Goal: Find specific page/section: Find specific page/section

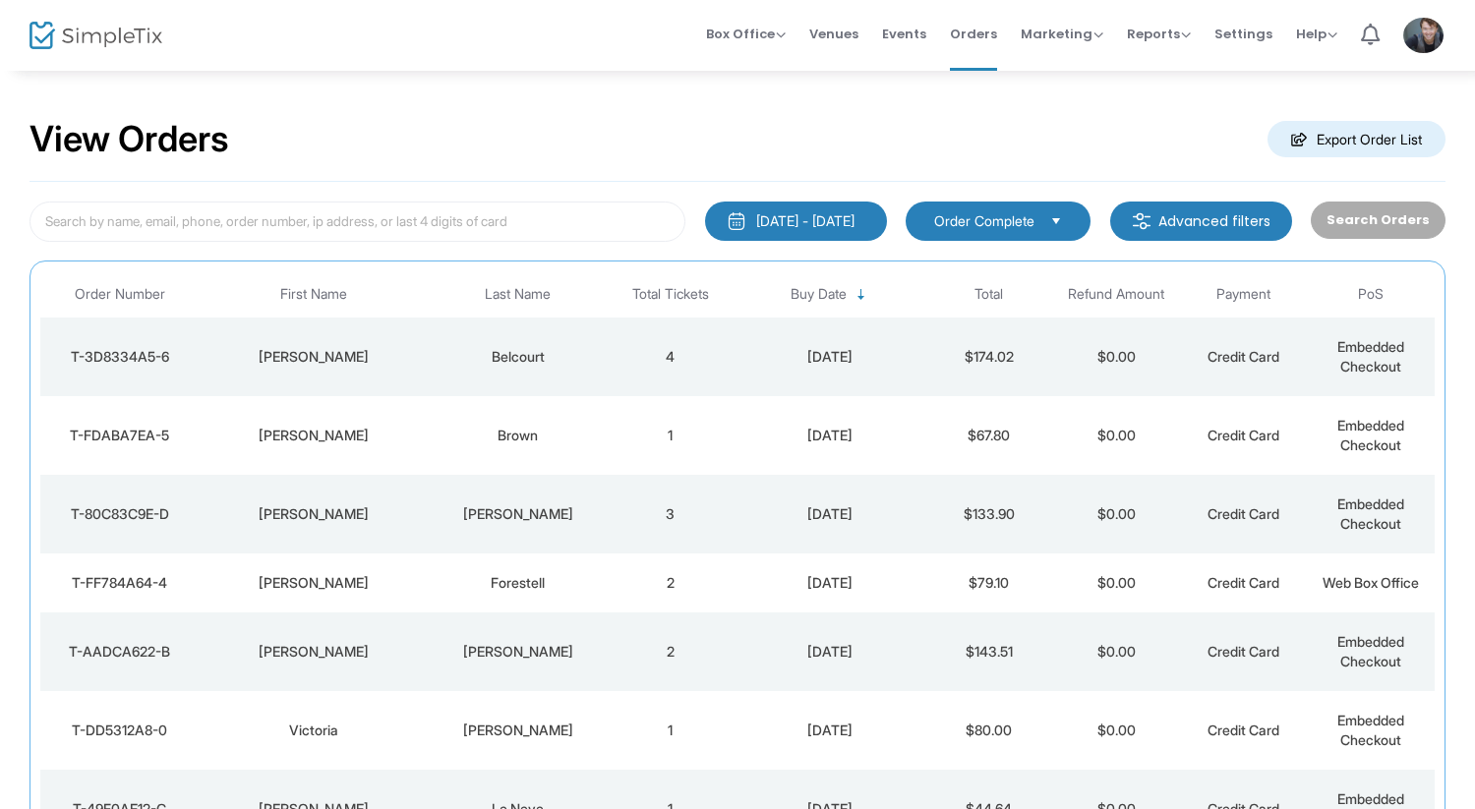
click at [751, 347] on div "[DATE]" at bounding box center [829, 357] width 181 height 20
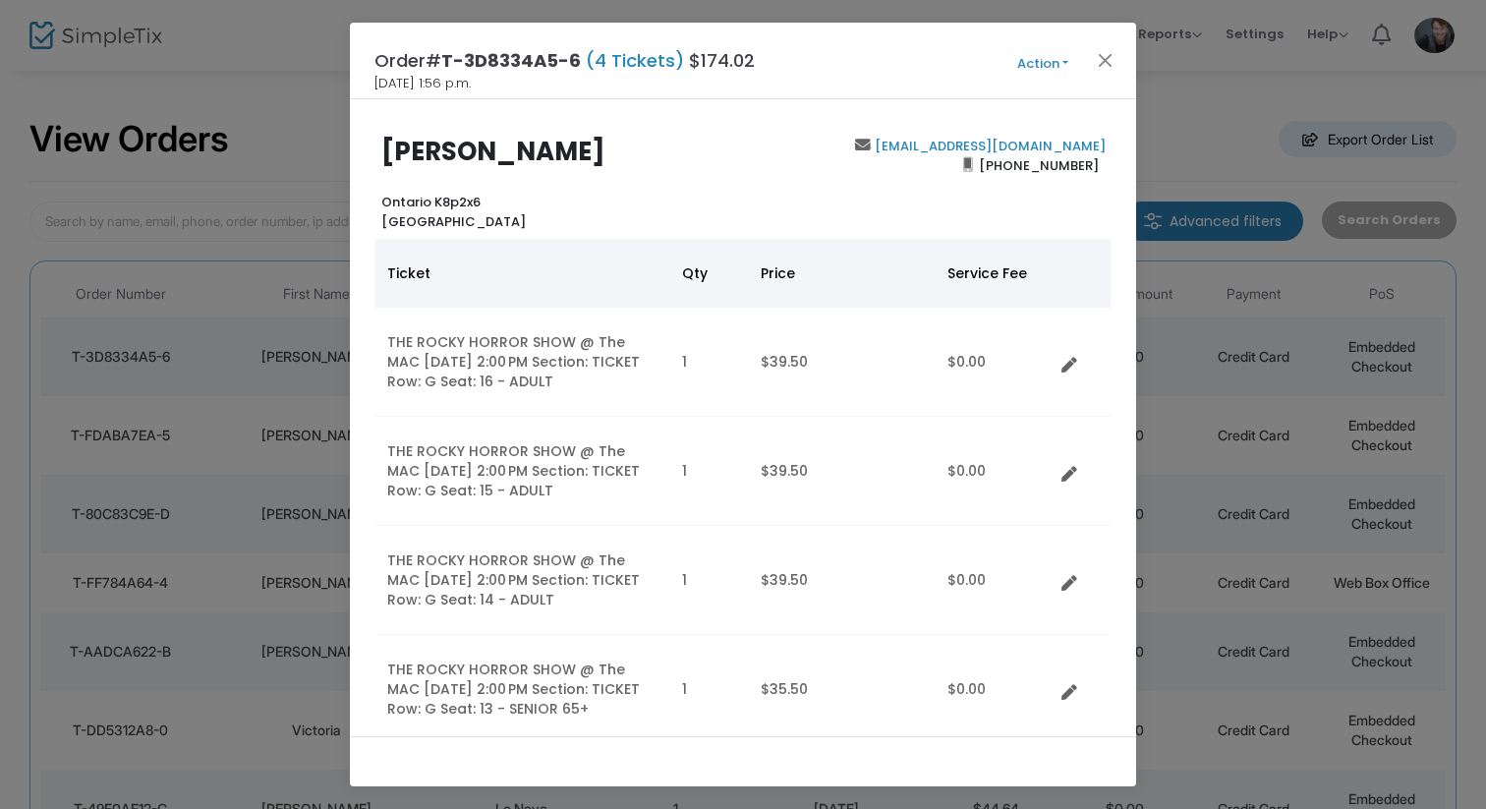
scroll to position [133, 0]
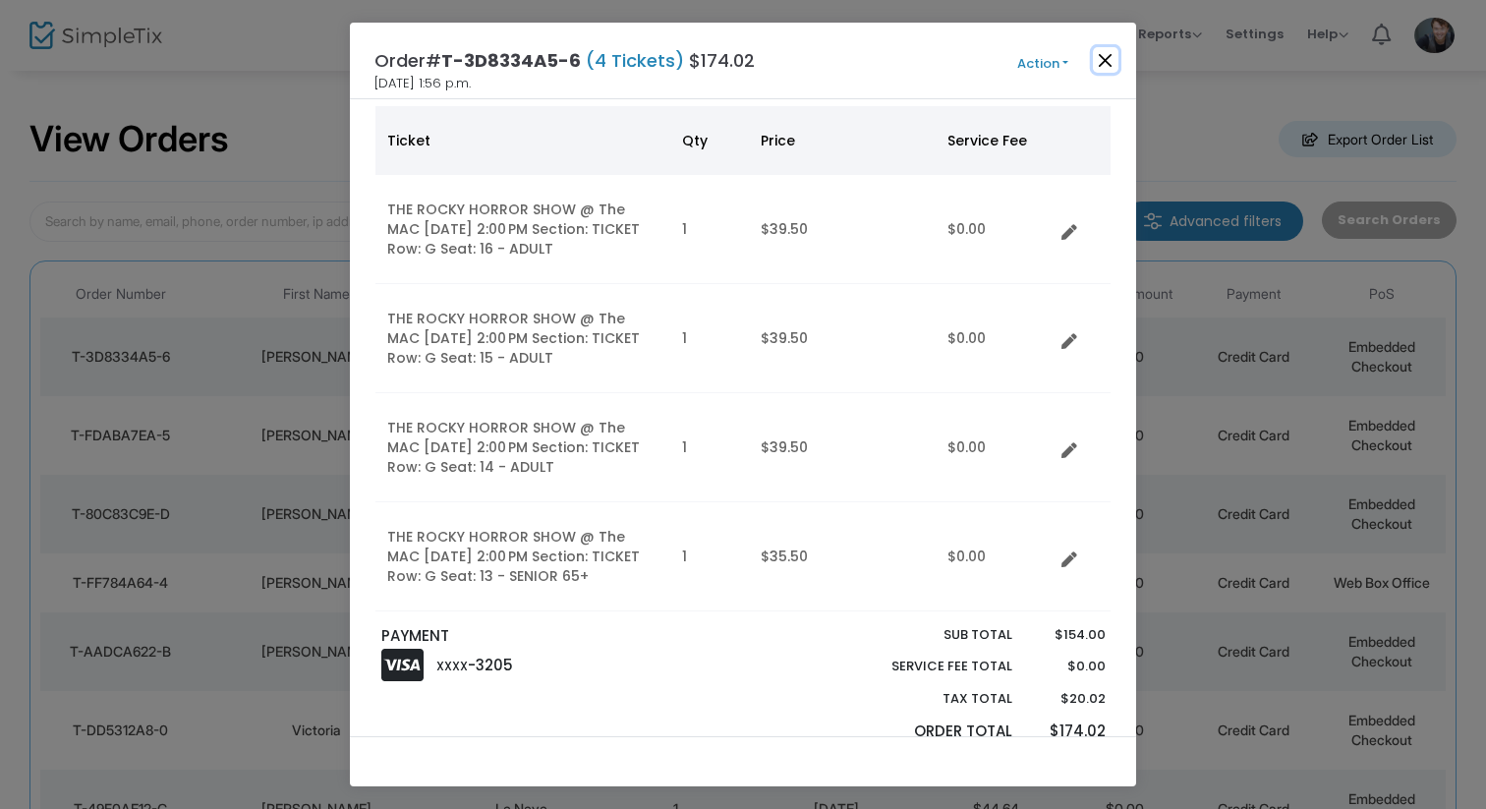
click at [1110, 52] on button "Close" at bounding box center [1106, 60] width 26 height 26
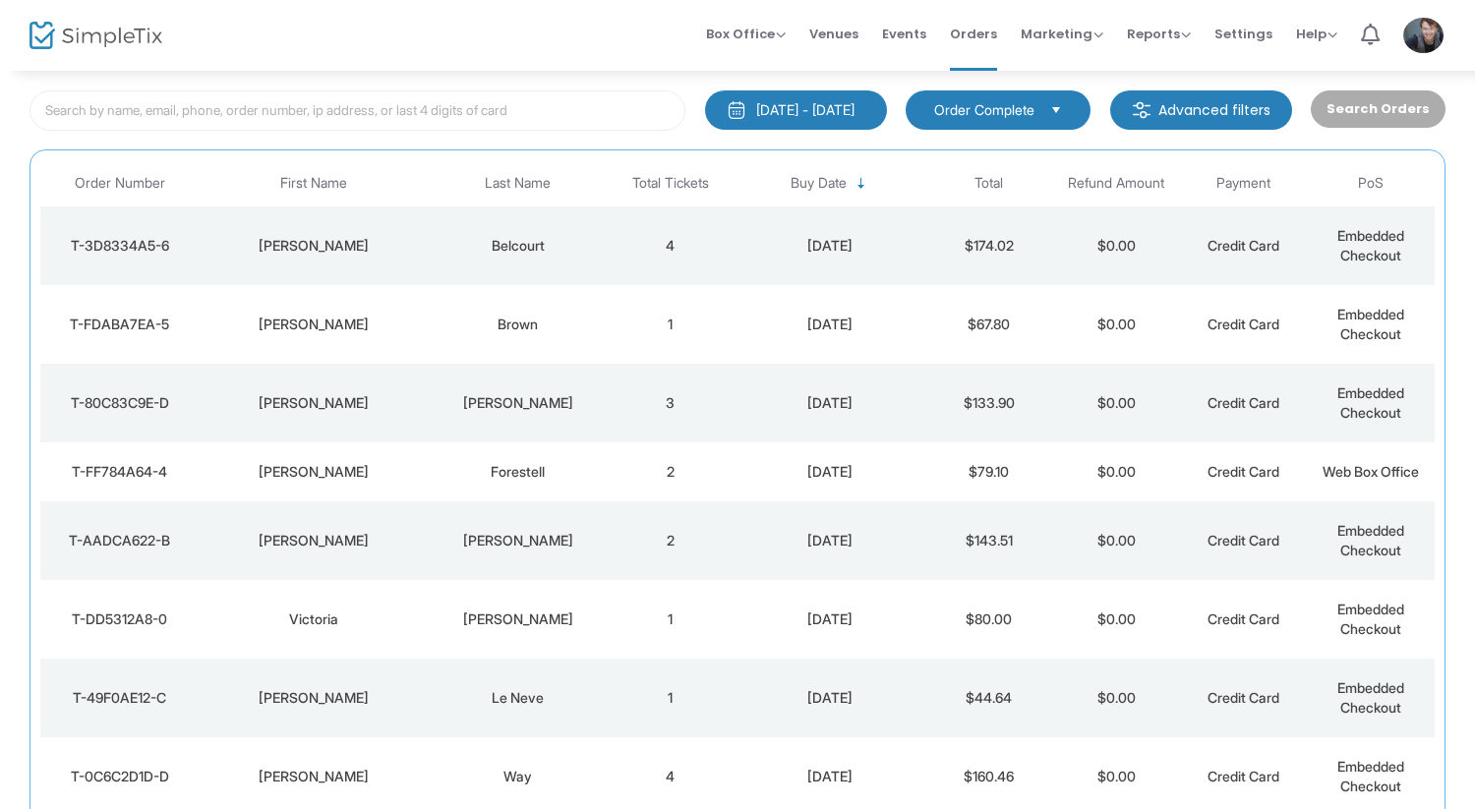
scroll to position [118, 0]
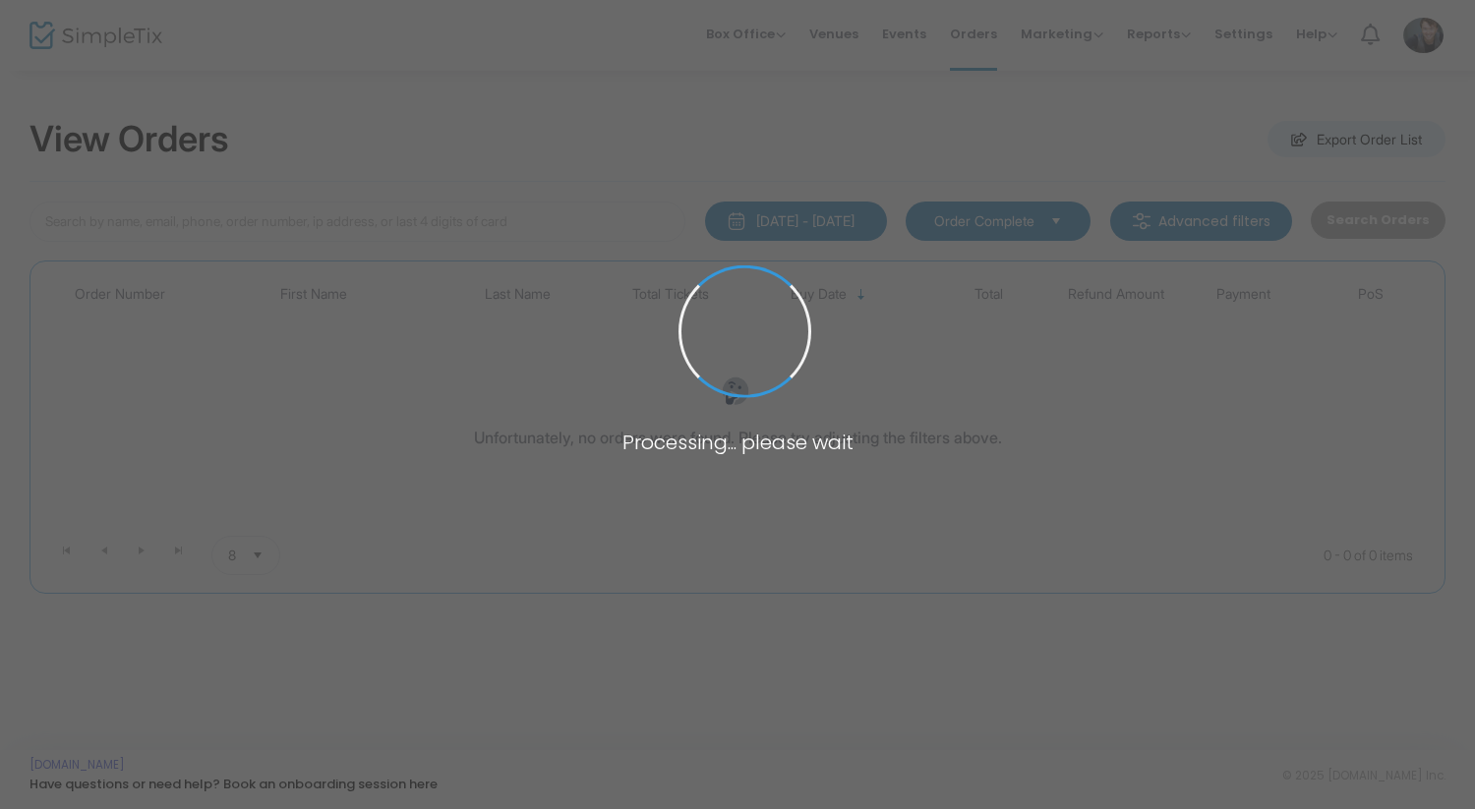
scroll to position [118, 0]
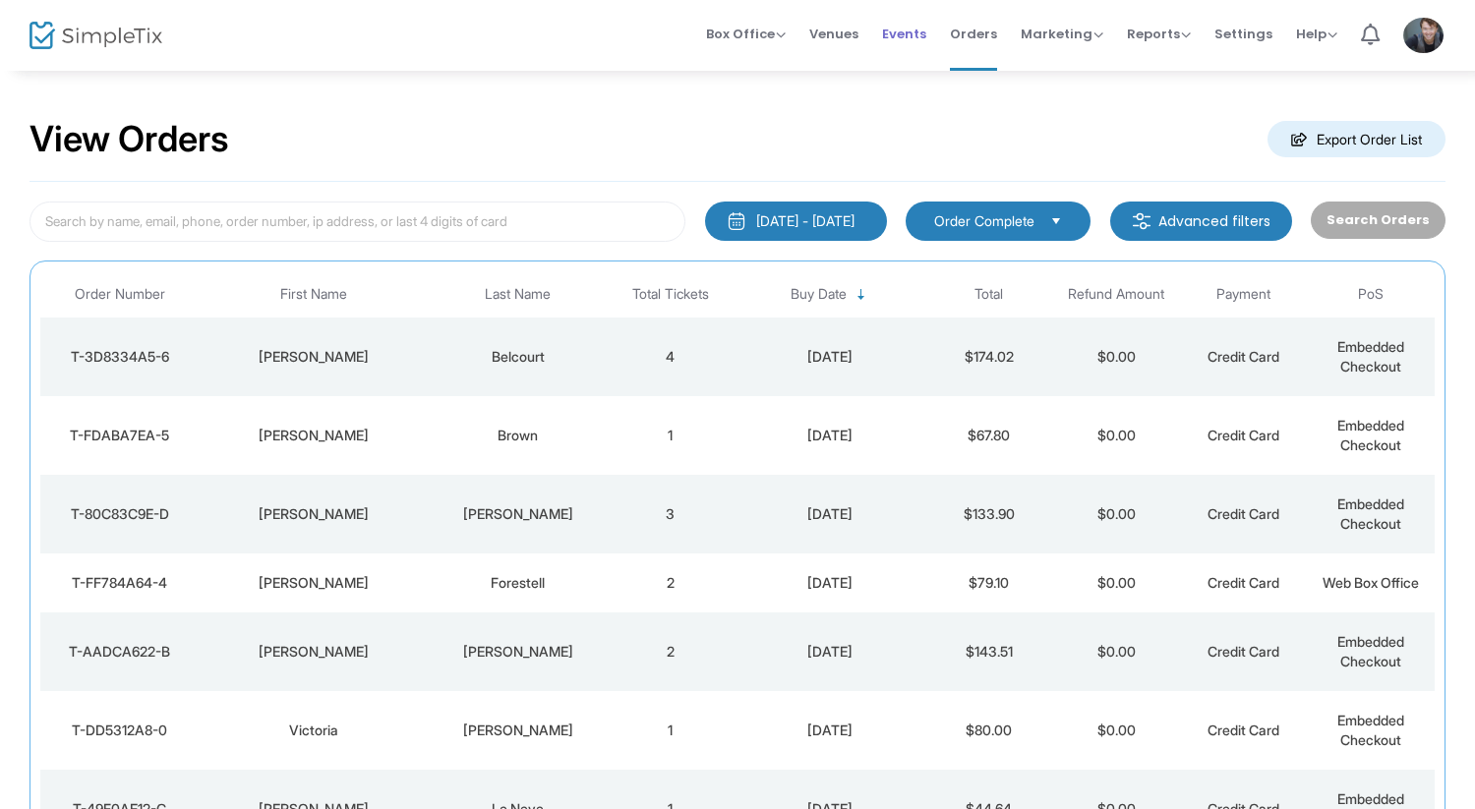
click at [890, 49] on li "Events" at bounding box center [904, 35] width 68 height 71
click at [904, 39] on span "Events" at bounding box center [904, 34] width 44 height 50
click at [918, 29] on span "Events" at bounding box center [904, 34] width 44 height 50
